Goal: Task Accomplishment & Management: Manage account settings

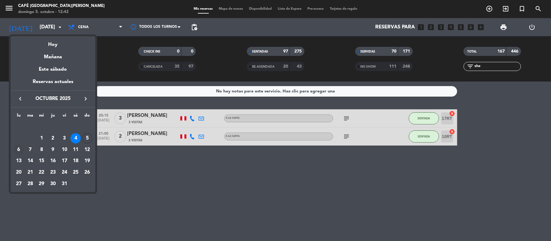
click at [16, 148] on div "6" at bounding box center [19, 150] width 10 height 10
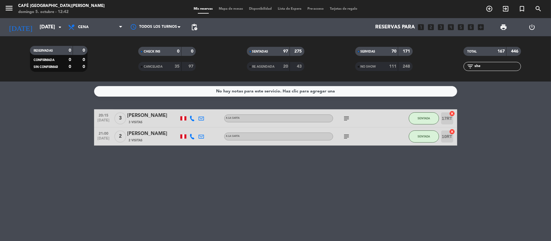
type input "[DATE]"
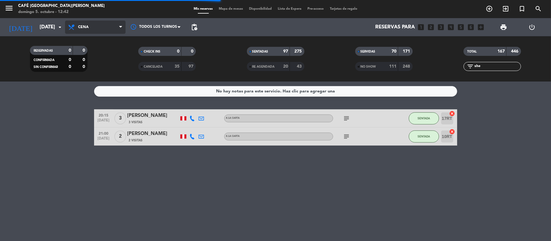
click at [116, 22] on span "Cena" at bounding box center [95, 27] width 60 height 13
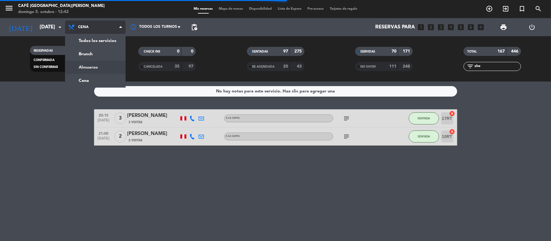
click at [121, 64] on div "menu Café [GEOGRAPHIC_DATA][PERSON_NAME][DATE]. octubre - 12:42 Mis reservas Ma…" at bounding box center [275, 41] width 551 height 82
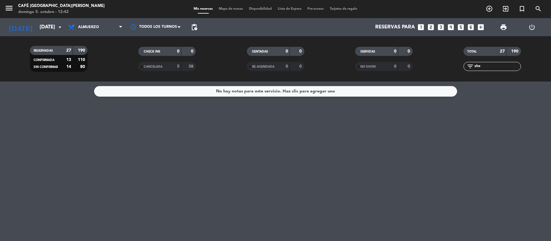
click at [490, 62] on div "filter_list she" at bounding box center [491, 66] width 57 height 9
click at [491, 64] on input "she" at bounding box center [497, 66] width 47 height 7
type input "s"
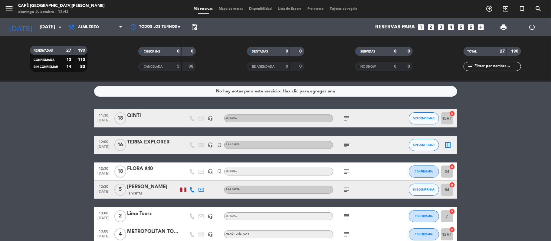
click at [198, 27] on span "pending_actions" at bounding box center [194, 27] width 12 height 12
click at [197, 29] on span "pending_actions" at bounding box center [194, 27] width 7 height 7
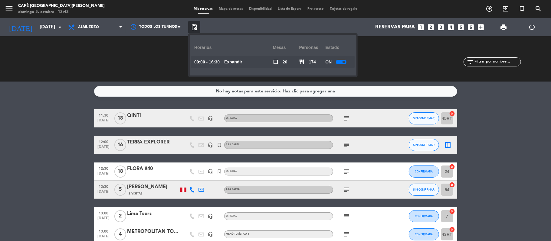
click at [235, 63] on u "Expandir" at bounding box center [233, 62] width 18 height 5
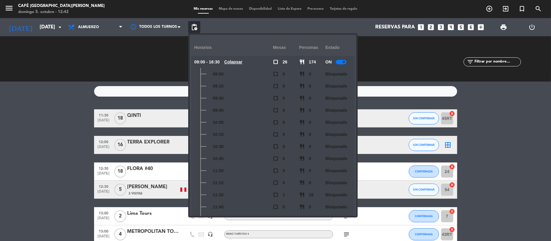
click at [256, 100] on div "09:30" at bounding box center [233, 98] width 79 height 12
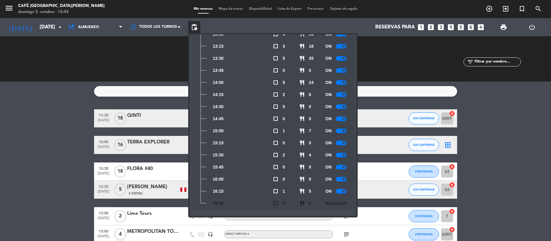
scroll to position [234, 0]
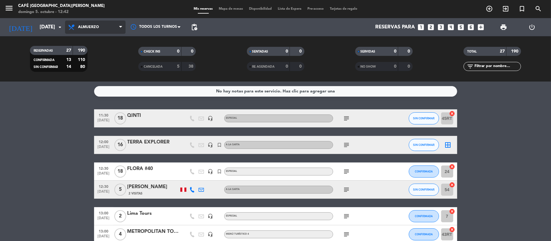
click at [108, 24] on span "Almuerzo" at bounding box center [95, 27] width 60 height 13
click at [113, 81] on ng-component "menu Café [GEOGRAPHIC_DATA][PERSON_NAME][DATE]. octubre - 12:42 Mis reservas Ma…" at bounding box center [275, 120] width 551 height 241
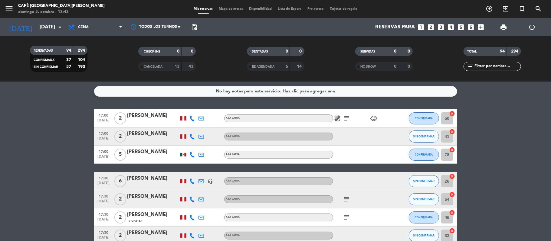
click at [199, 22] on span "pending_actions" at bounding box center [194, 27] width 12 height 12
click at [196, 25] on span "pending_actions" at bounding box center [194, 27] width 7 height 7
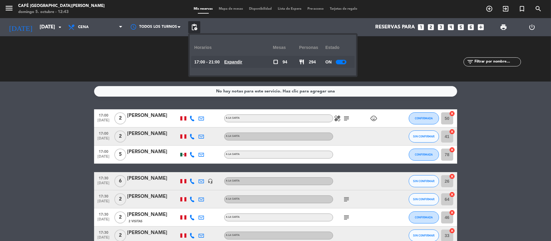
click at [237, 61] on u "Expandir" at bounding box center [233, 62] width 18 height 5
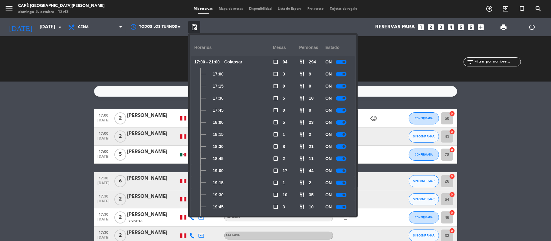
click at [243, 98] on div "17:30" at bounding box center [233, 98] width 79 height 12
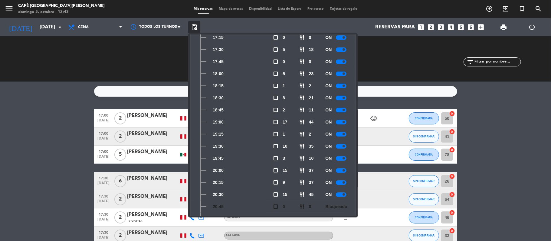
scroll to position [0, 0]
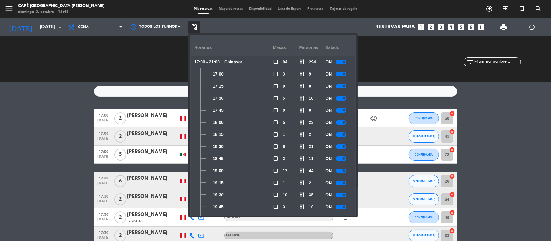
click at [243, 133] on div "18:15" at bounding box center [233, 135] width 79 height 12
click at [103, 22] on span "Cena" at bounding box center [95, 27] width 60 height 13
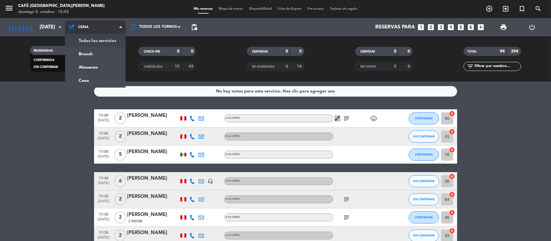
click at [115, 25] on span "Cena" at bounding box center [95, 27] width 60 height 13
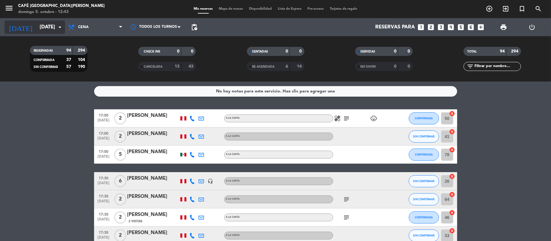
click at [58, 27] on icon "arrow_drop_down" at bounding box center [59, 27] width 7 height 7
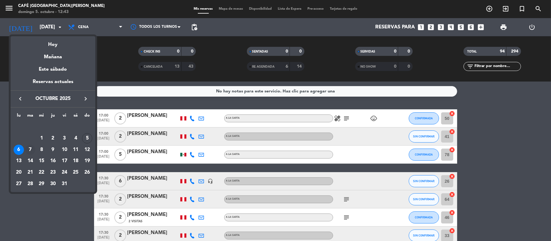
click at [31, 151] on div "7" at bounding box center [30, 150] width 10 height 10
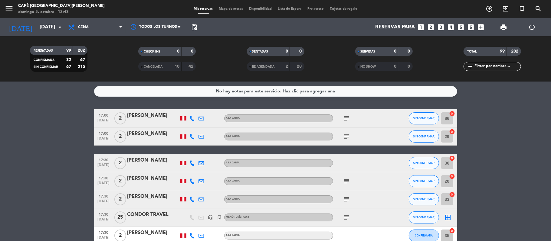
click at [191, 31] on span "pending_actions" at bounding box center [194, 27] width 12 height 12
click at [189, 30] on span "pending_actions Control de disponibilidad" at bounding box center [194, 27] width 12 height 12
click at [193, 32] on span "pending_actions" at bounding box center [194, 27] width 12 height 12
click at [194, 28] on span "pending_actions" at bounding box center [194, 27] width 7 height 7
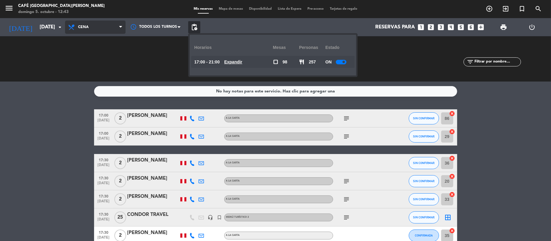
click at [100, 32] on span "Cena" at bounding box center [95, 27] width 60 height 13
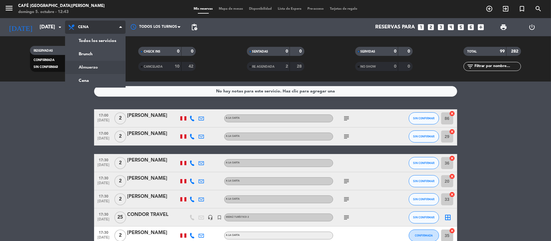
click at [106, 67] on div "menu Café [GEOGRAPHIC_DATA][PERSON_NAME][DATE]. octubre - 12:43 Mis reservas Ma…" at bounding box center [275, 41] width 551 height 82
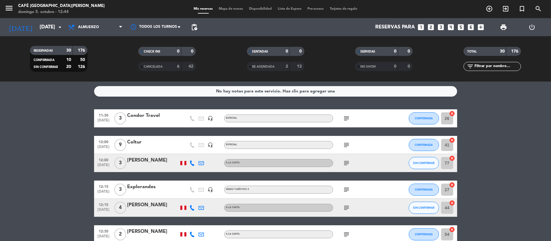
click at [199, 27] on span "pending_actions" at bounding box center [194, 27] width 12 height 12
click at [193, 27] on span "pending_actions" at bounding box center [194, 27] width 7 height 7
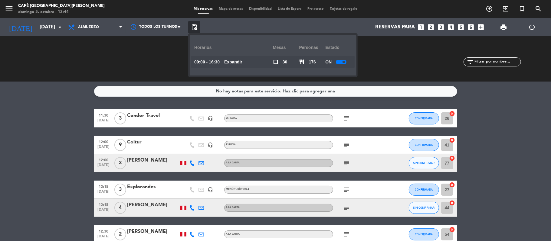
click at [193, 27] on span "pending_actions" at bounding box center [194, 27] width 7 height 7
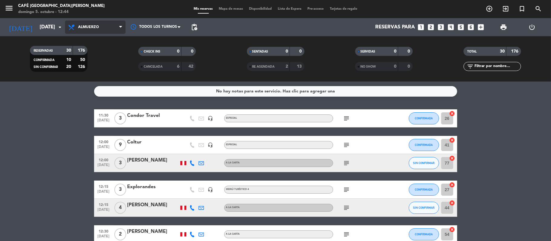
click at [112, 28] on span "Almuerzo" at bounding box center [95, 27] width 60 height 13
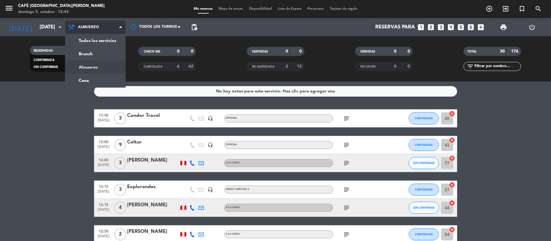
click at [111, 73] on div "menu Café [GEOGRAPHIC_DATA][PERSON_NAME][DATE]. octubre - 12:44 Mis reservas Ma…" at bounding box center [275, 41] width 551 height 82
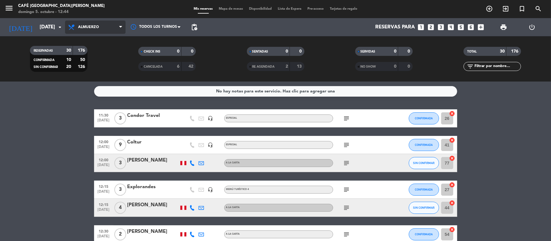
click at [105, 32] on span "Almuerzo" at bounding box center [95, 27] width 60 height 13
click at [106, 76] on div "menu Café [GEOGRAPHIC_DATA][PERSON_NAME][DATE]. octubre - 12:44 Mis reservas Ma…" at bounding box center [275, 41] width 551 height 82
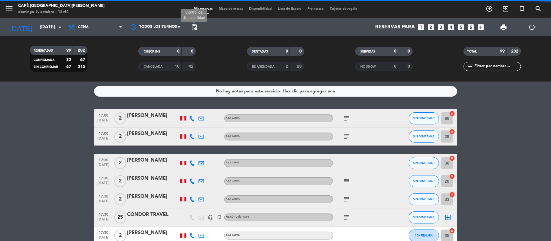
click at [194, 25] on span "pending_actions" at bounding box center [194, 27] width 7 height 7
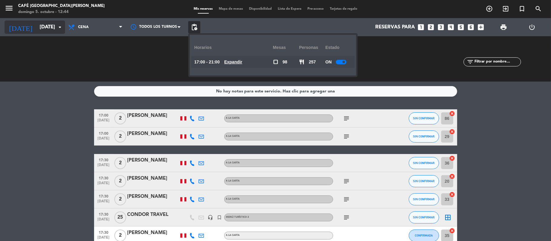
click at [45, 31] on input "[DATE]" at bounding box center [69, 27] width 65 height 12
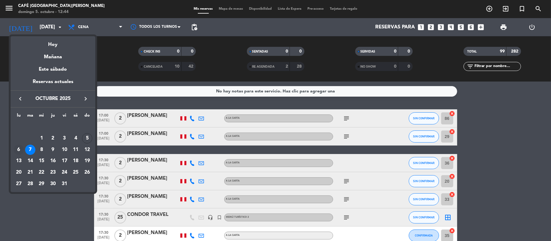
click at [19, 150] on div "6" at bounding box center [19, 150] width 10 height 10
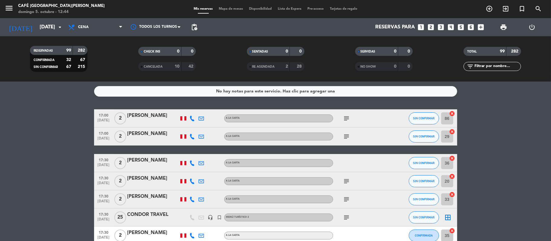
type input "[DATE]"
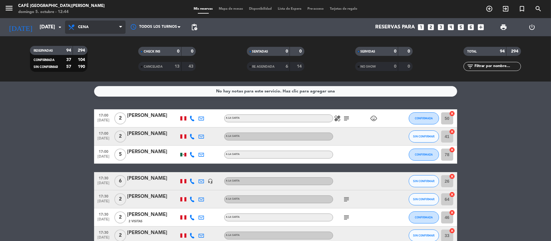
click at [92, 30] on span "Cena" at bounding box center [95, 27] width 60 height 13
click at [194, 27] on span "pending_actions" at bounding box center [194, 27] width 7 height 7
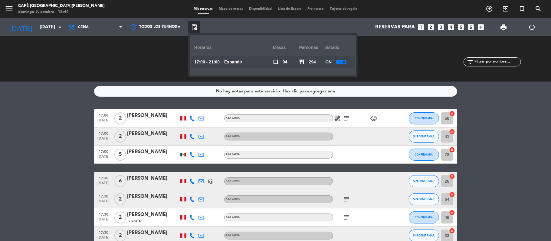
click at [194, 27] on span "pending_actions" at bounding box center [194, 27] width 7 height 7
